Goal: Task Accomplishment & Management: Manage account settings

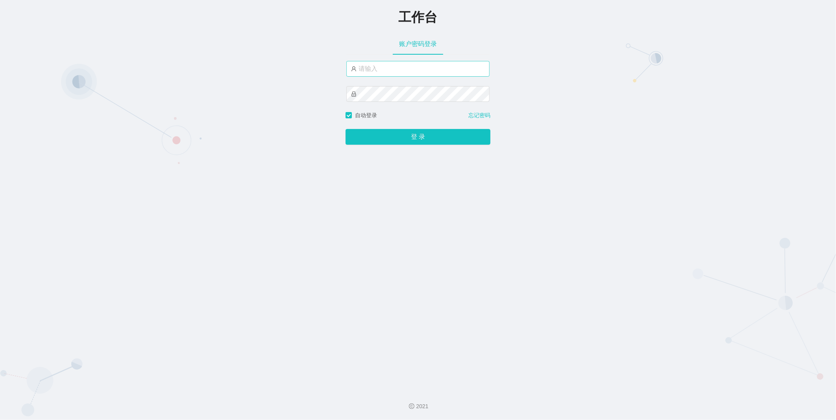
click at [391, 74] on input "text" at bounding box center [417, 69] width 143 height 16
type input "admin"
click at [346, 129] on button "登 录" at bounding box center [418, 137] width 145 height 16
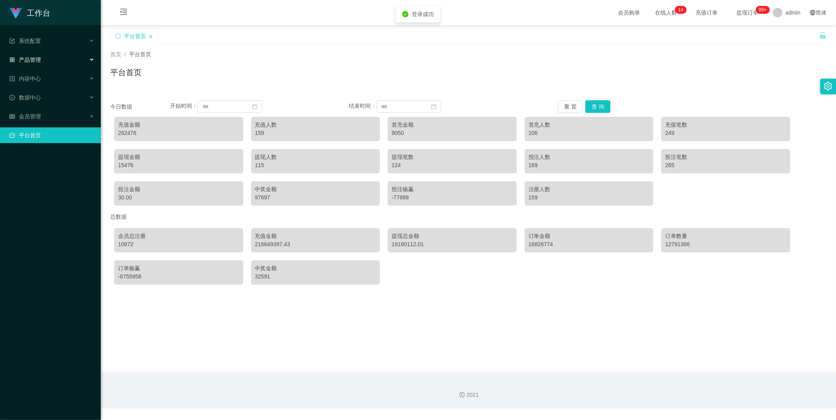
click at [67, 59] on div "产品管理" at bounding box center [50, 60] width 101 height 16
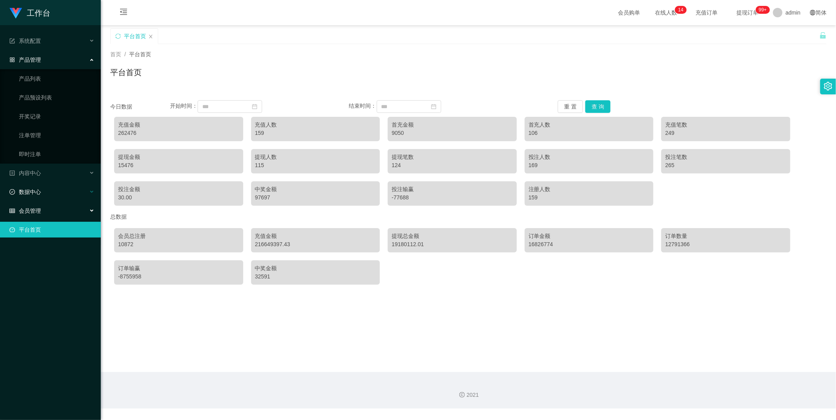
drag, startPoint x: 43, startPoint y: 207, endPoint x: 46, endPoint y: 197, distance: 10.2
click at [43, 207] on div "会员管理" at bounding box center [50, 211] width 101 height 16
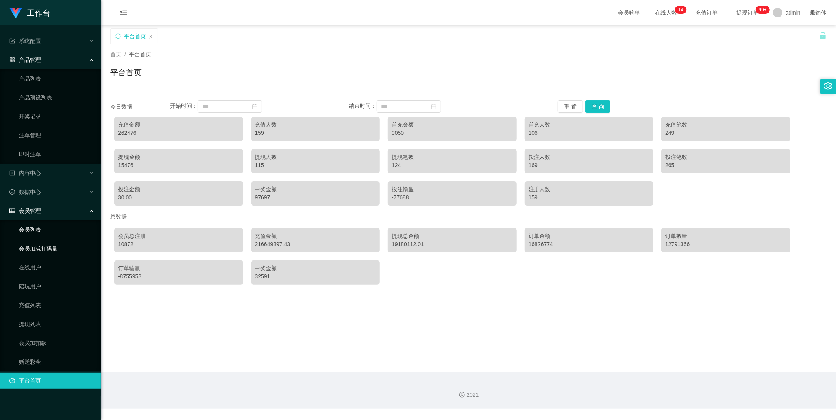
click at [38, 228] on link "会员列表" at bounding box center [57, 230] width 76 height 16
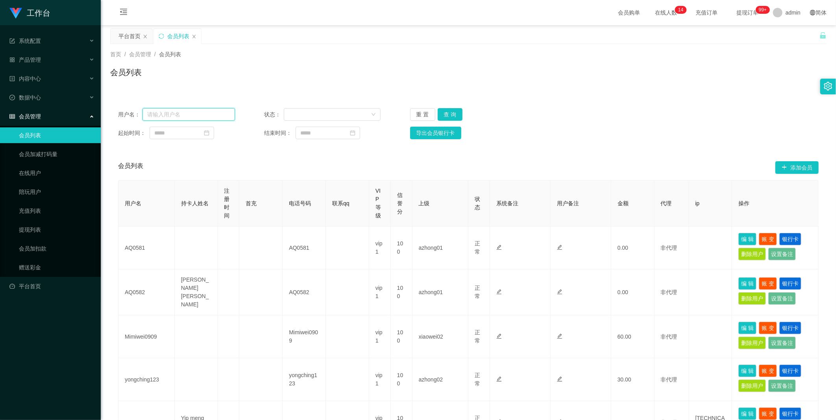
click at [208, 109] on input "text" at bounding box center [189, 114] width 93 height 13
paste input "80702220"
type input "80702220"
click at [448, 110] on button "查 询" at bounding box center [450, 114] width 25 height 13
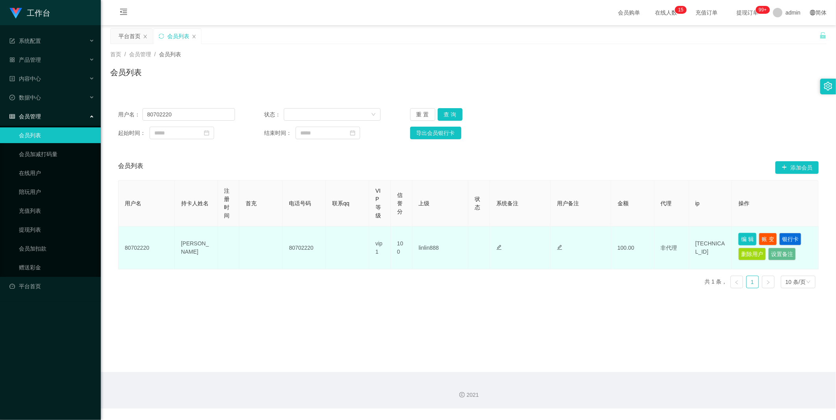
click at [744, 241] on button "编 辑" at bounding box center [748, 239] width 18 height 13
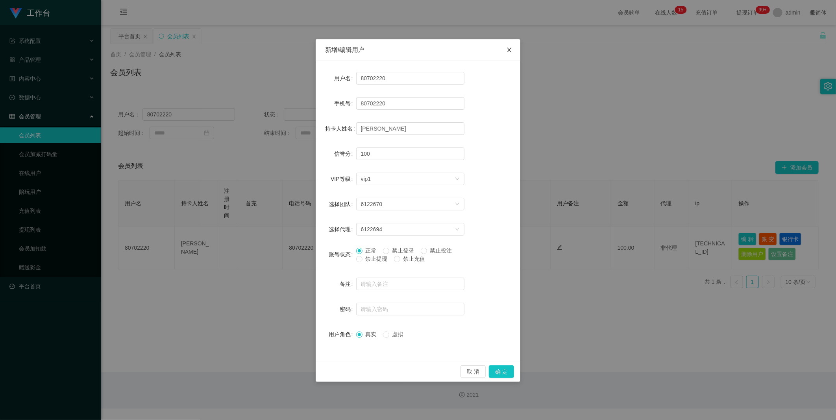
click at [511, 50] on icon "图标: close" at bounding box center [509, 50] width 6 height 6
